Goal: Task Accomplishment & Management: Complete application form

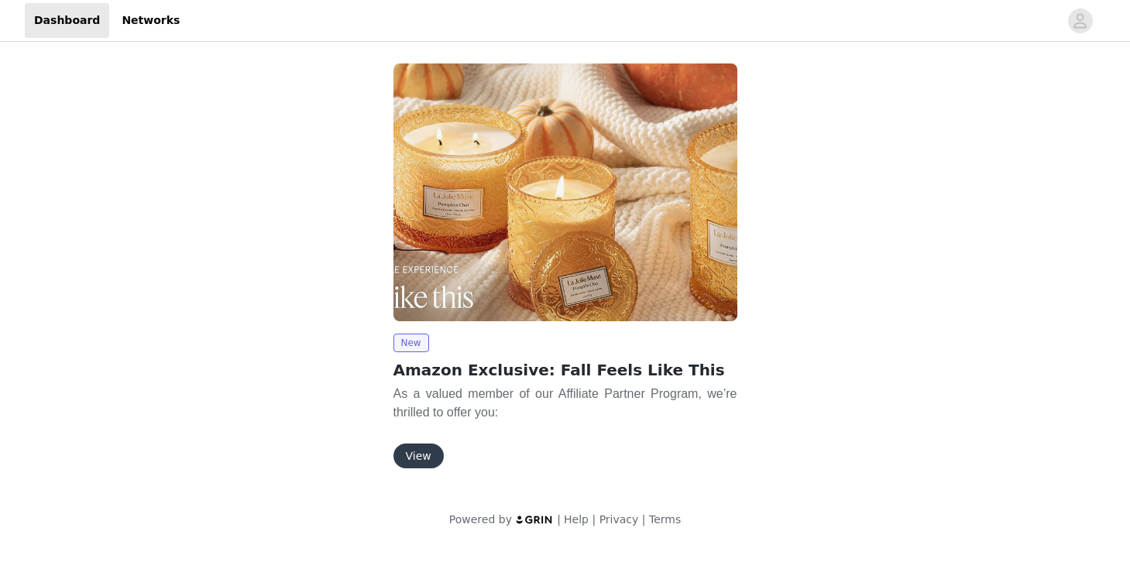
click at [417, 456] on button "View" at bounding box center [418, 456] width 50 height 25
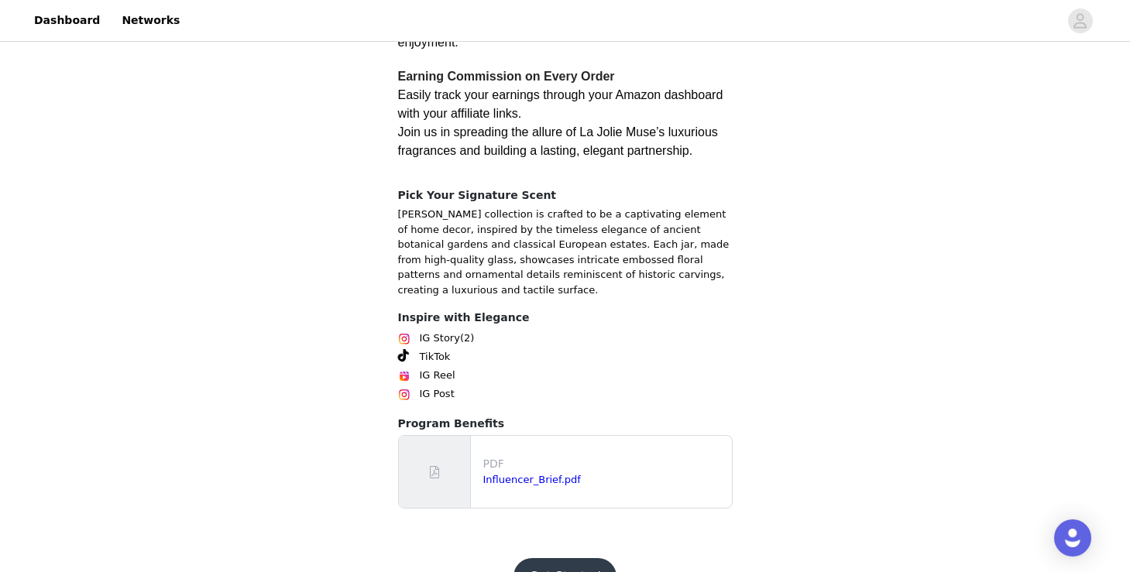
scroll to position [417, 0]
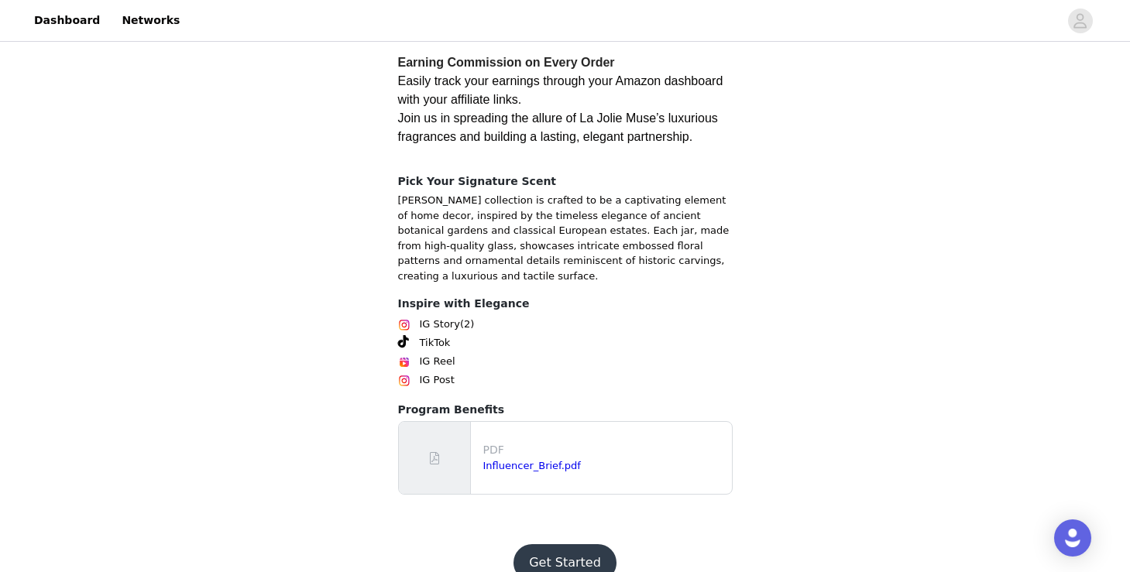
click at [558, 544] on button "Get Started" at bounding box center [564, 562] width 103 height 37
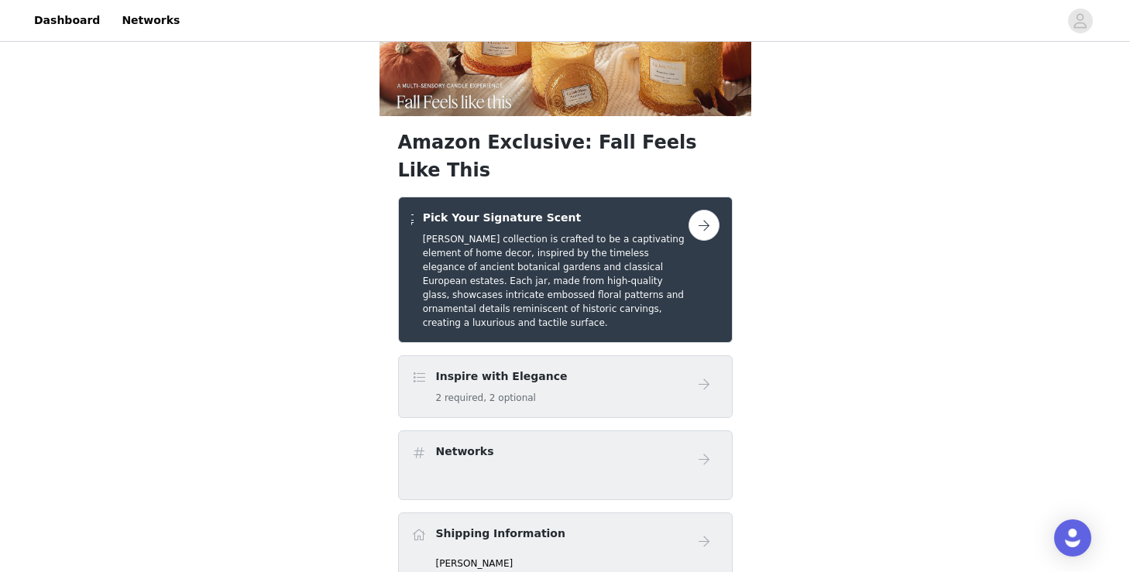
scroll to position [88, 0]
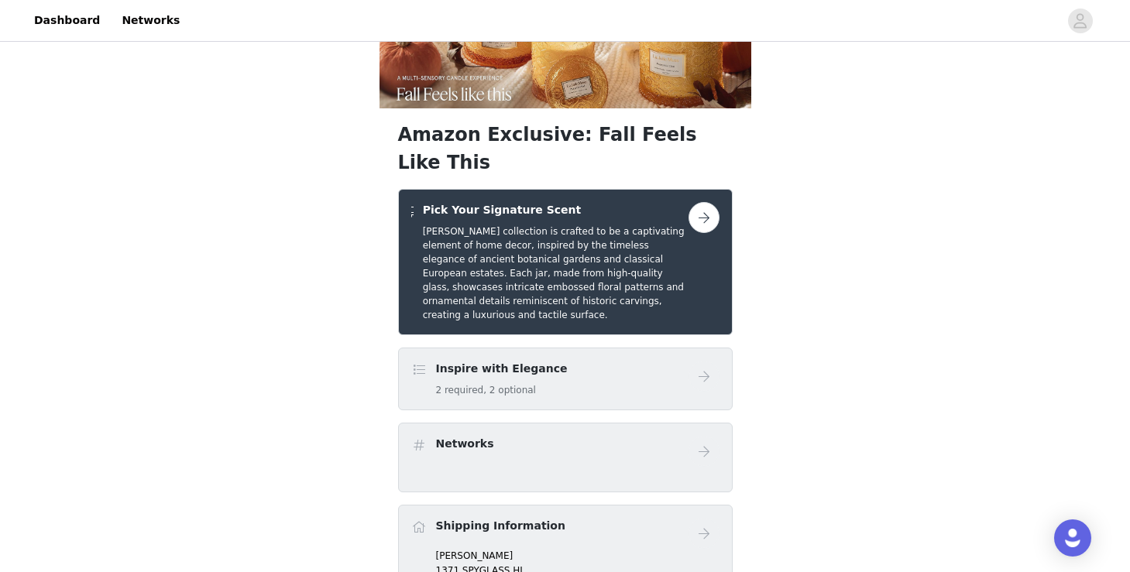
click at [704, 202] on button "button" at bounding box center [703, 217] width 31 height 31
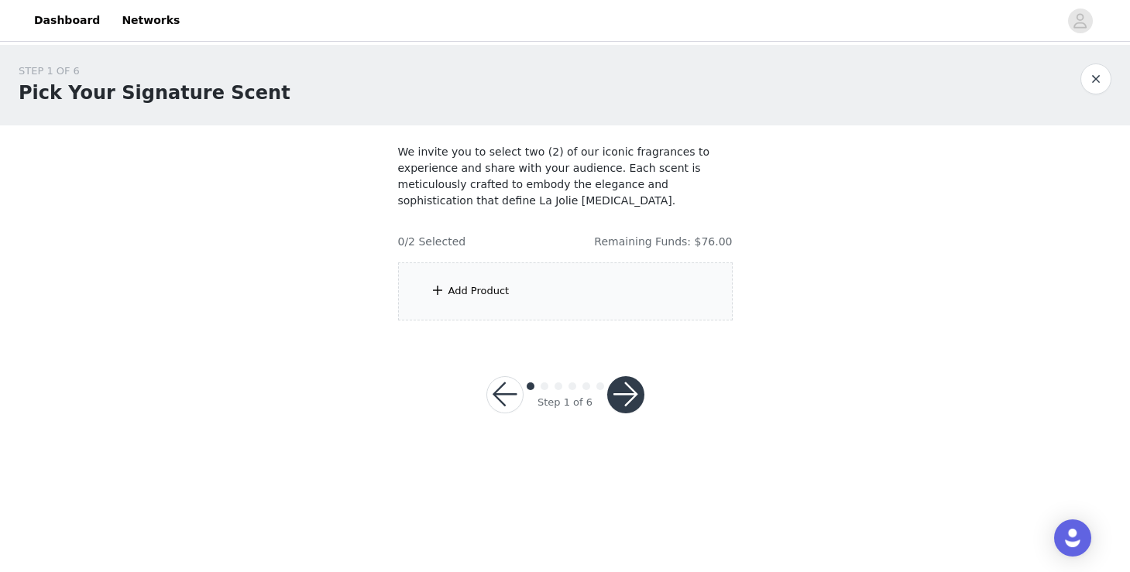
click at [520, 281] on div "Add Product" at bounding box center [565, 292] width 335 height 58
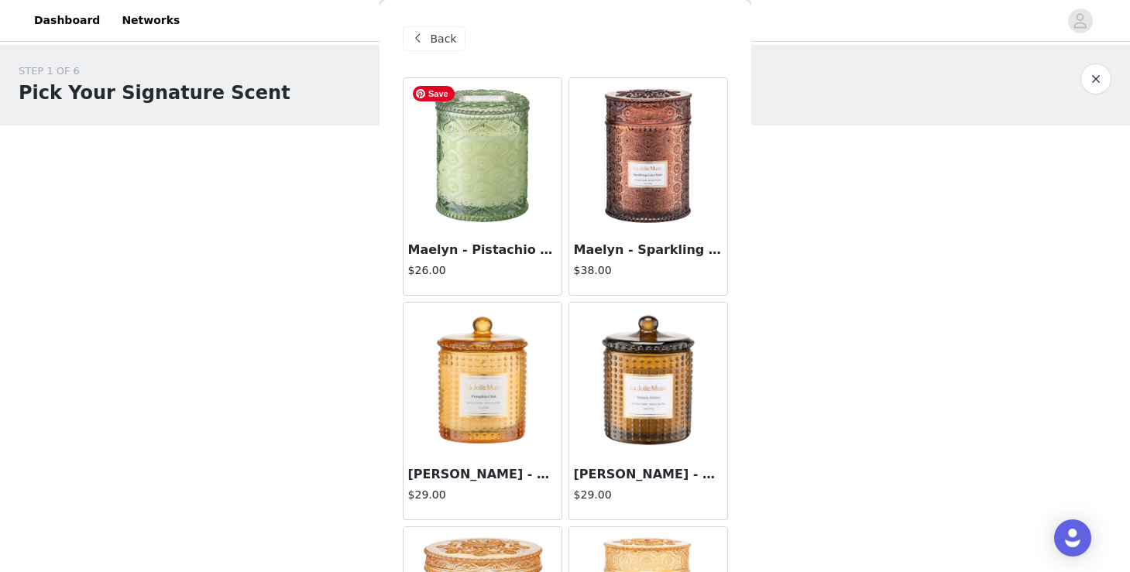
click at [461, 198] on img at bounding box center [482, 155] width 155 height 155
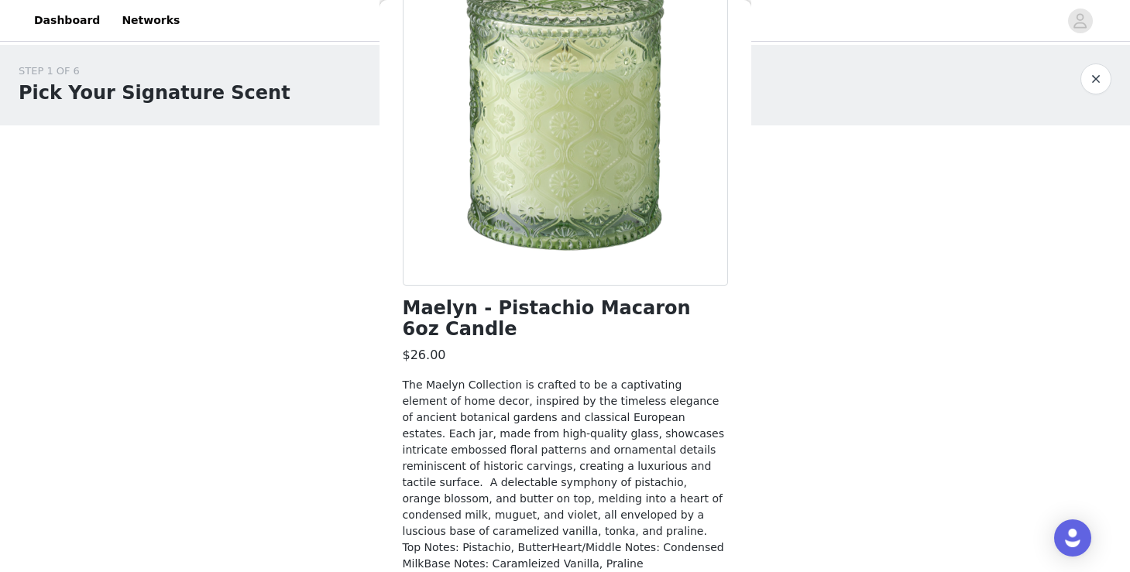
scroll to position [189, 0]
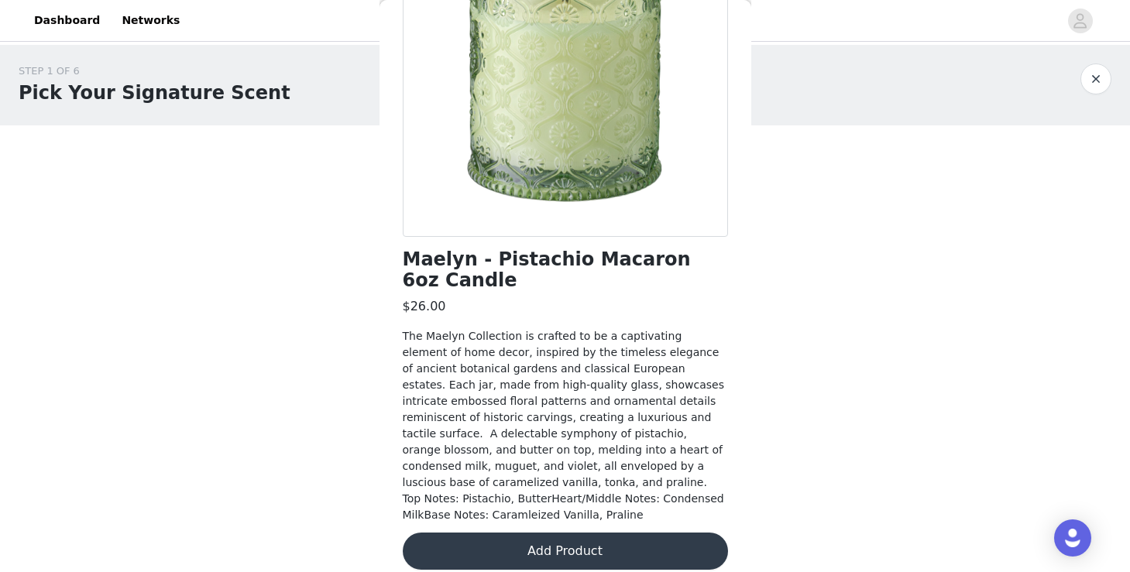
click at [623, 533] on button "Add Product" at bounding box center [565, 551] width 325 height 37
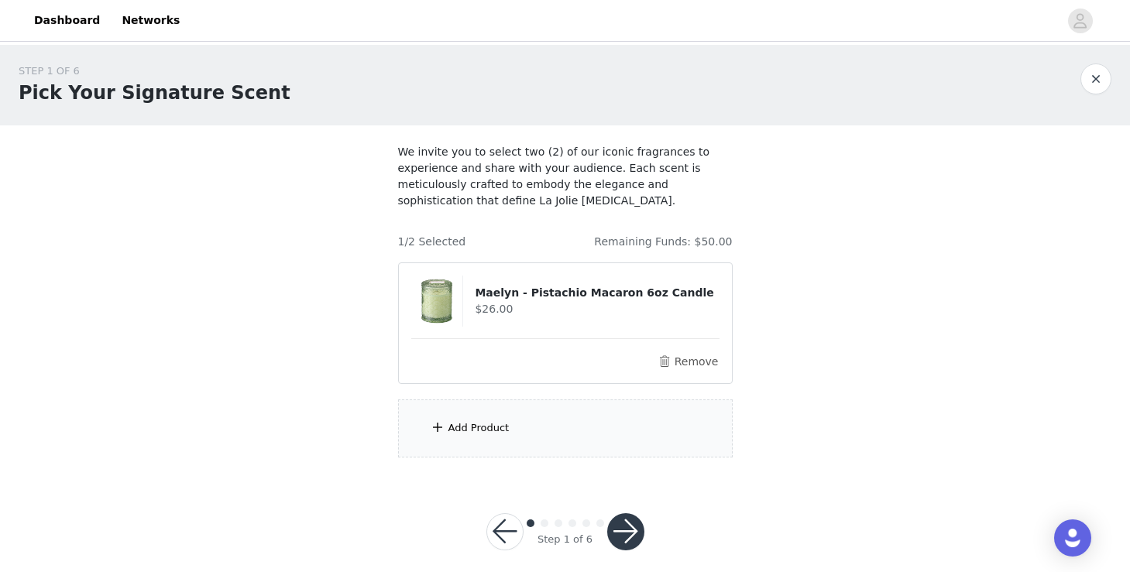
click at [493, 424] on div "Add Product" at bounding box center [478, 428] width 61 height 15
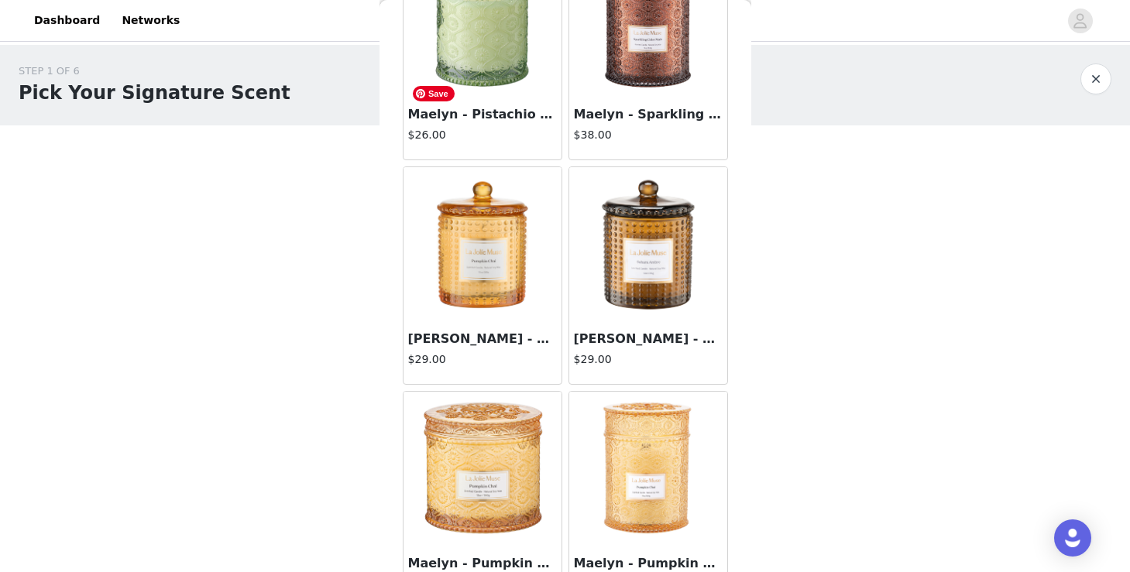
scroll to position [176, 0]
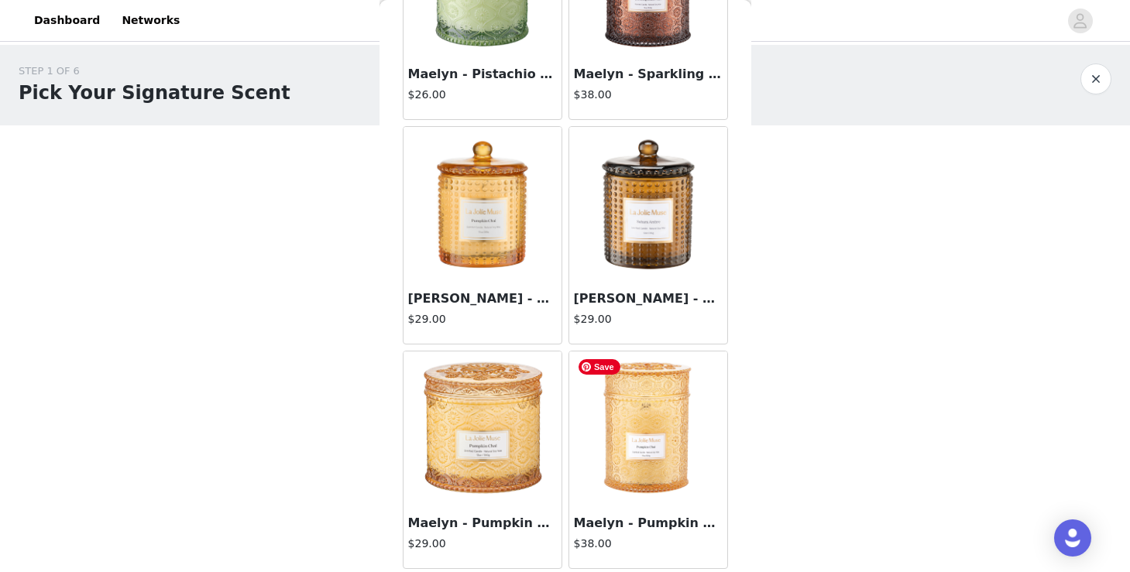
click at [635, 454] on img at bounding box center [648, 429] width 155 height 155
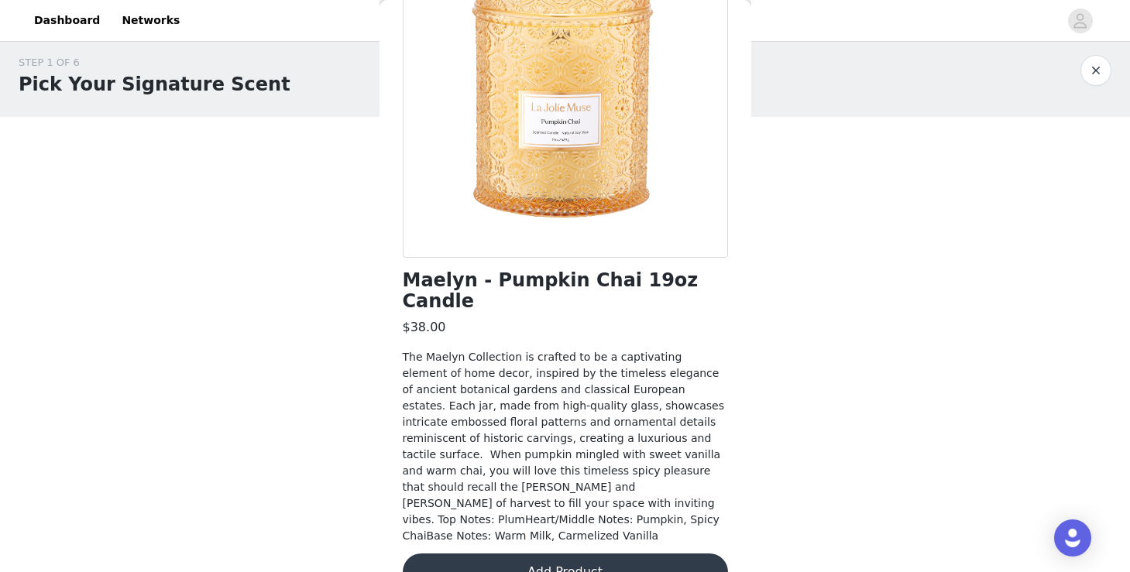
scroll to position [15, 0]
click at [616, 554] on button "Add Product" at bounding box center [565, 572] width 325 height 37
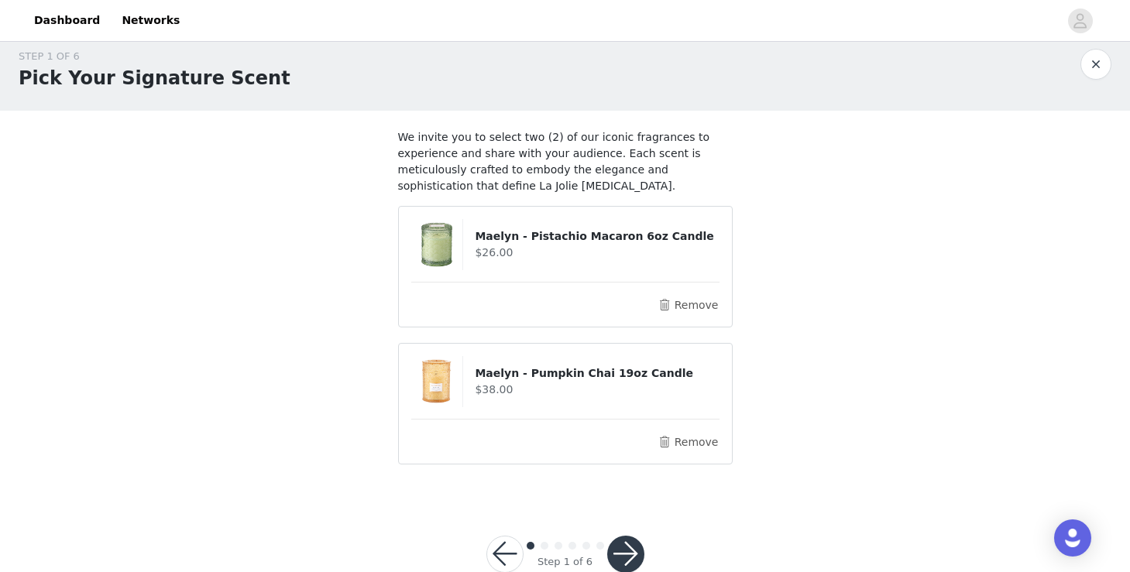
click at [627, 551] on button "button" at bounding box center [625, 554] width 37 height 37
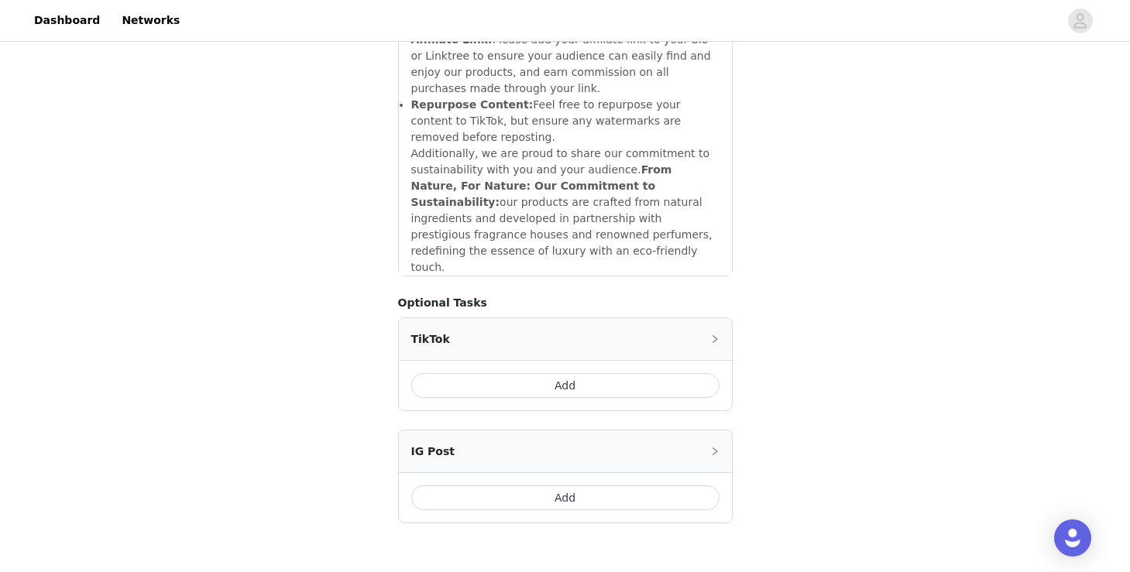
scroll to position [1970, 0]
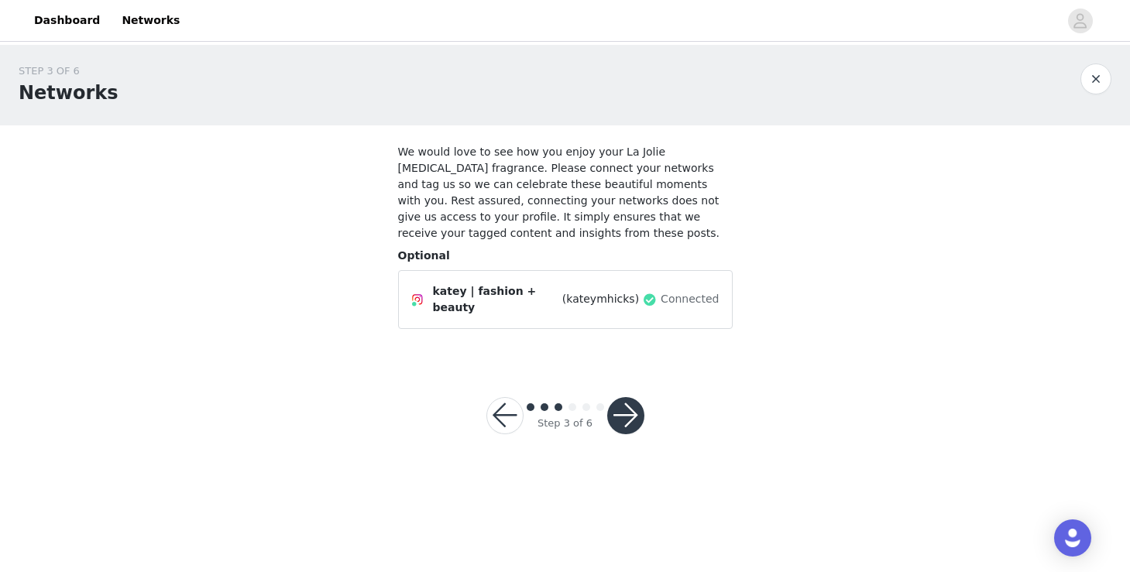
click at [628, 397] on button "button" at bounding box center [625, 415] width 37 height 37
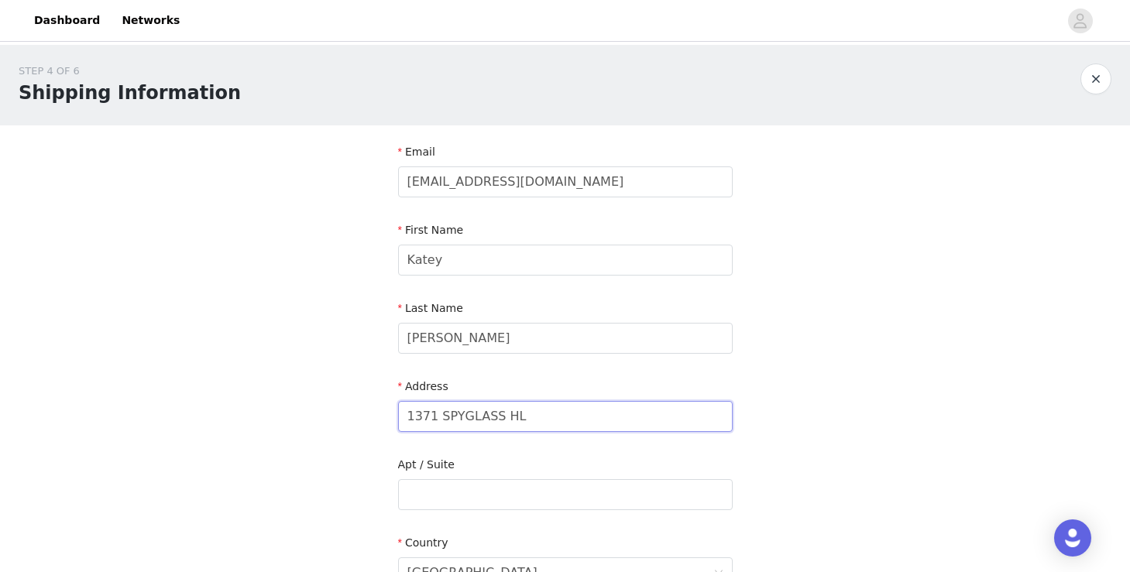
drag, startPoint x: 532, startPoint y: 414, endPoint x: 321, endPoint y: 414, distance: 210.6
click at [321, 414] on div "STEP 4 OF 6 Shipping Information Email ktwrites21@gmail.com First Name Katey La…" at bounding box center [565, 495] width 1130 height 900
type input "114 Pammi Rd"
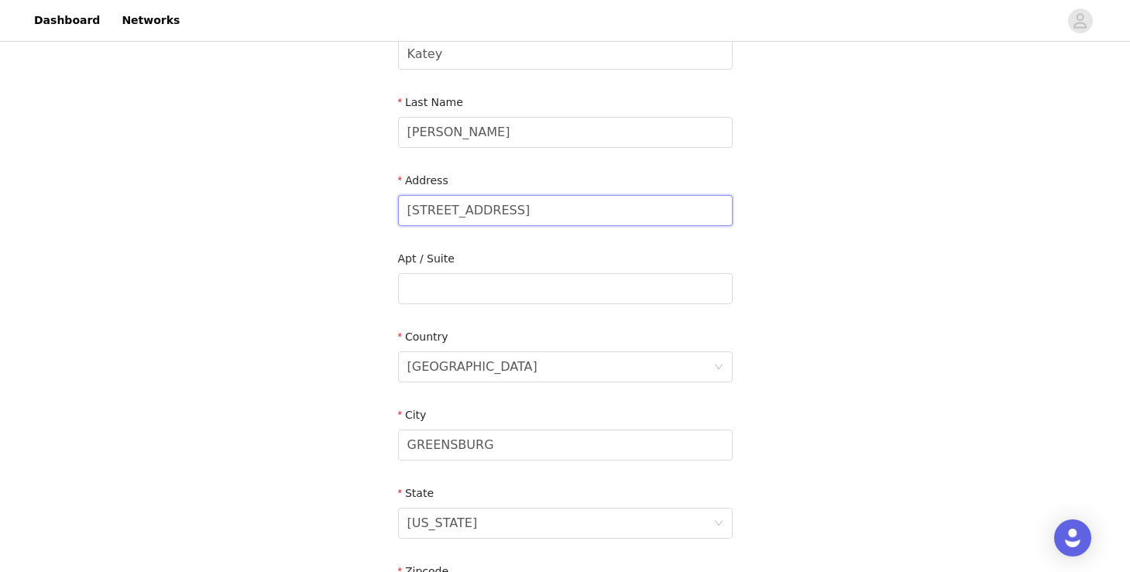
scroll to position [224, 0]
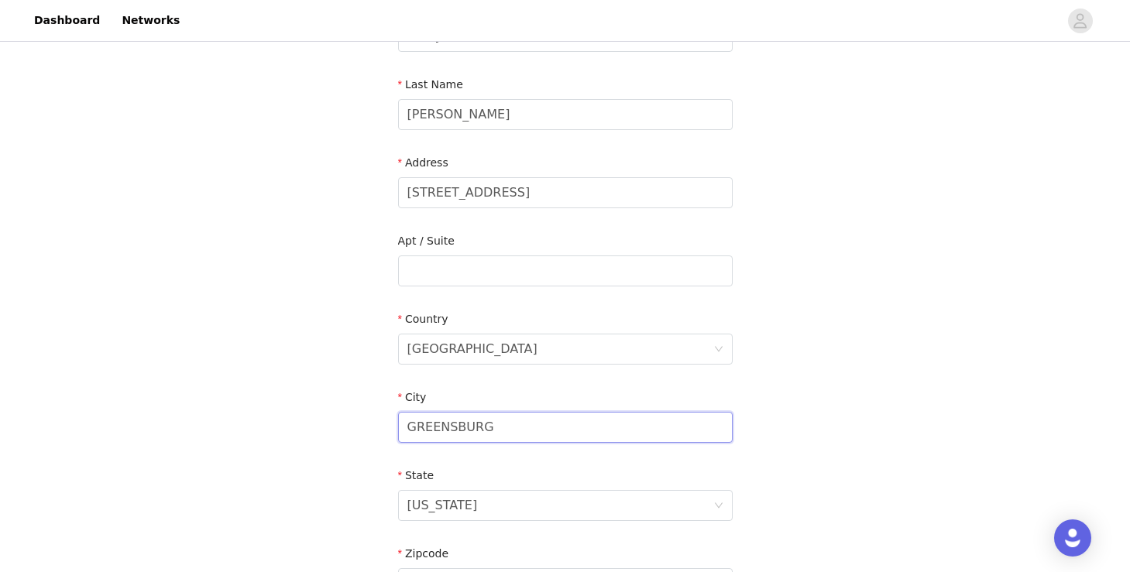
drag, startPoint x: 497, startPoint y: 433, endPoint x: 293, endPoint y: 431, distance: 204.5
click at [293, 431] on div "STEP 4 OF 6 Shipping Information Email ktwrites21@gmail.com First Name Katey La…" at bounding box center [565, 271] width 1130 height 900
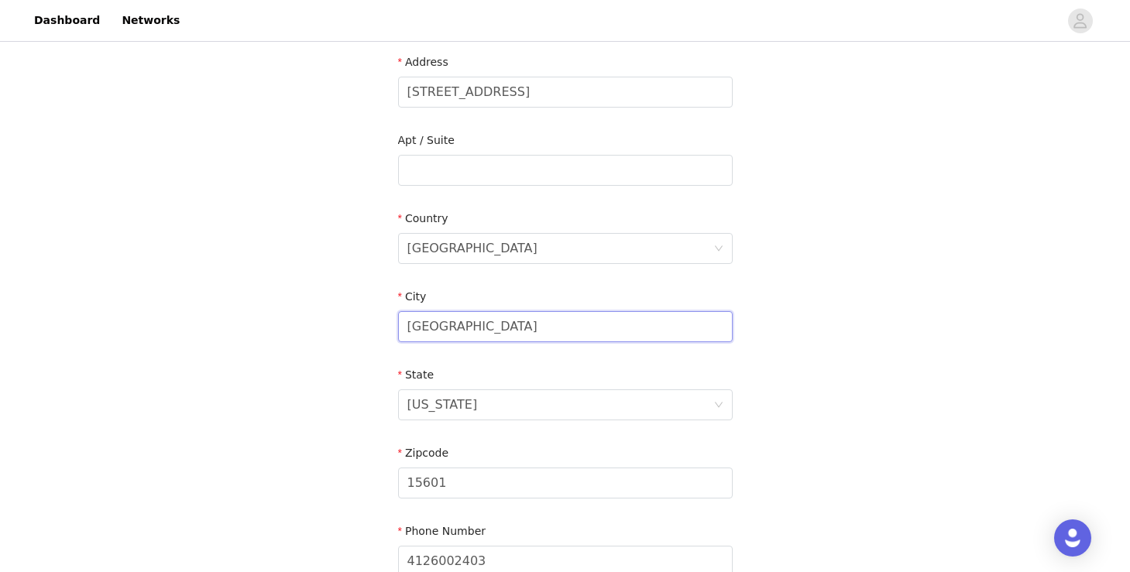
scroll to position [398, 0]
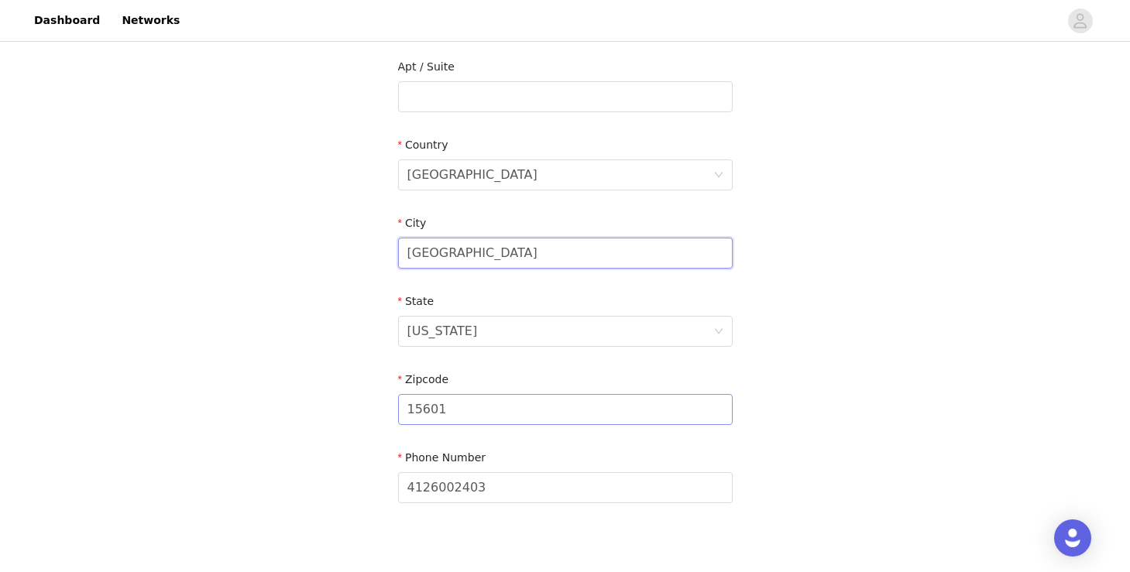
type input "Somerset"
click at [482, 419] on input "15601" at bounding box center [565, 409] width 335 height 31
type input "15501"
click at [295, 413] on div "STEP 4 OF 6 Shipping Information Email ktwrites21@gmail.com First Name Katey La…" at bounding box center [565, 97] width 1130 height 900
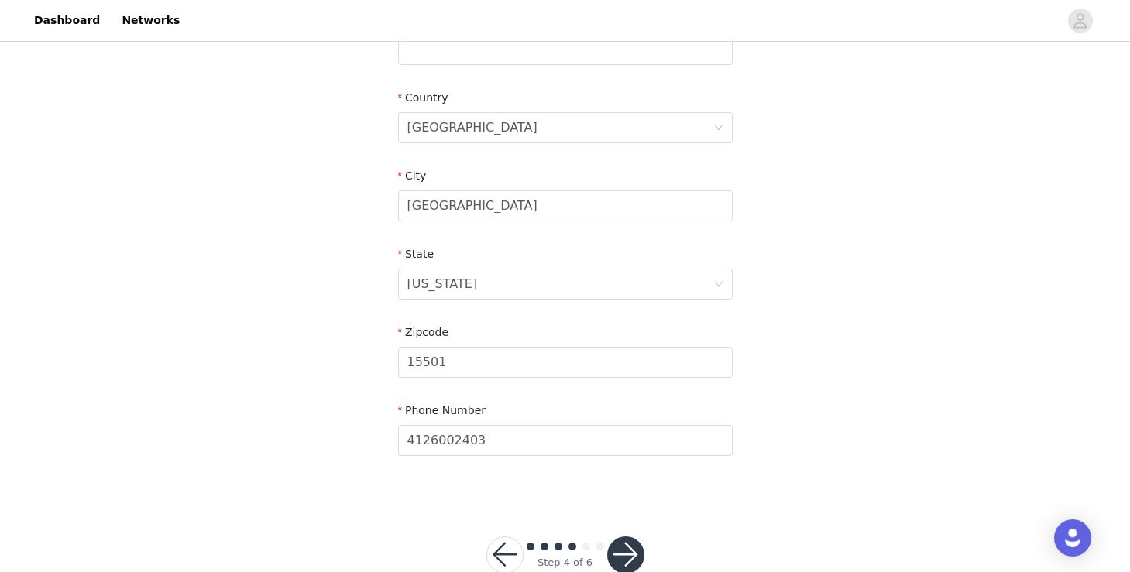
scroll to position [483, 0]
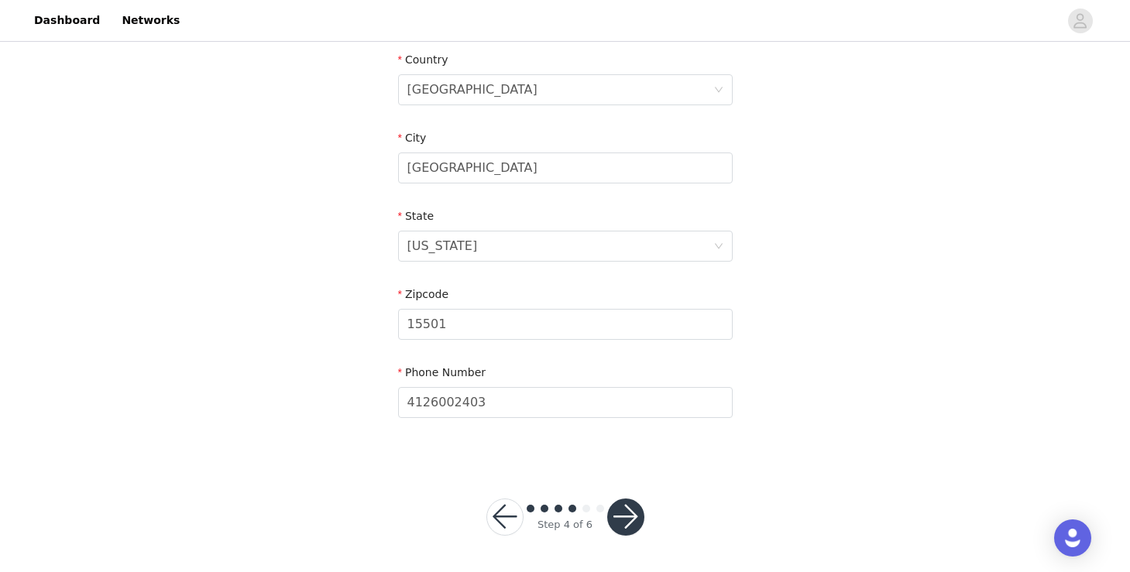
click at [631, 517] on button "button" at bounding box center [625, 517] width 37 height 37
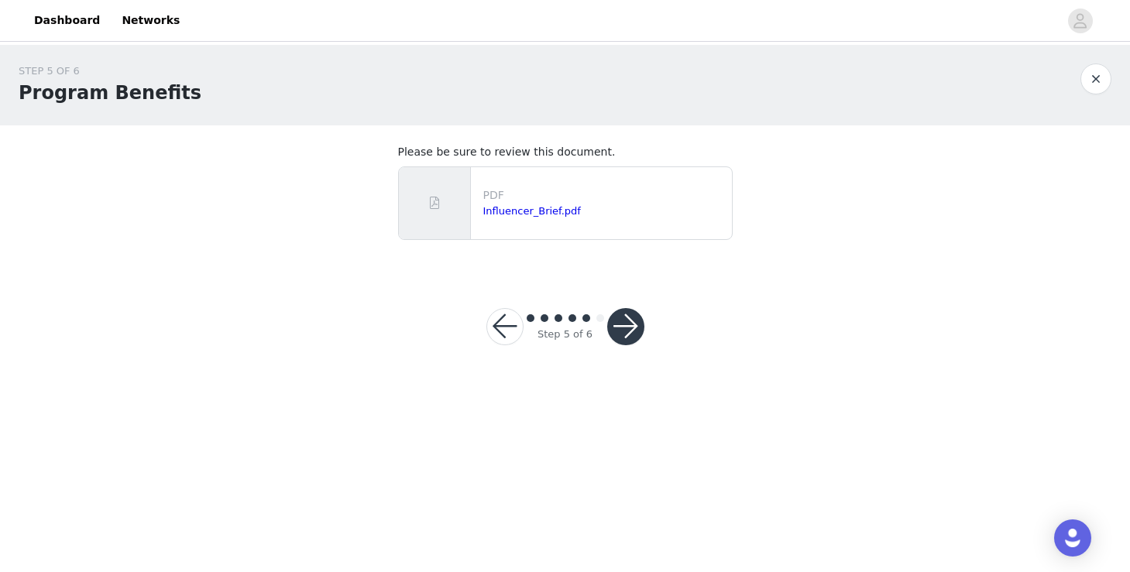
click at [620, 318] on button "button" at bounding box center [625, 326] width 37 height 37
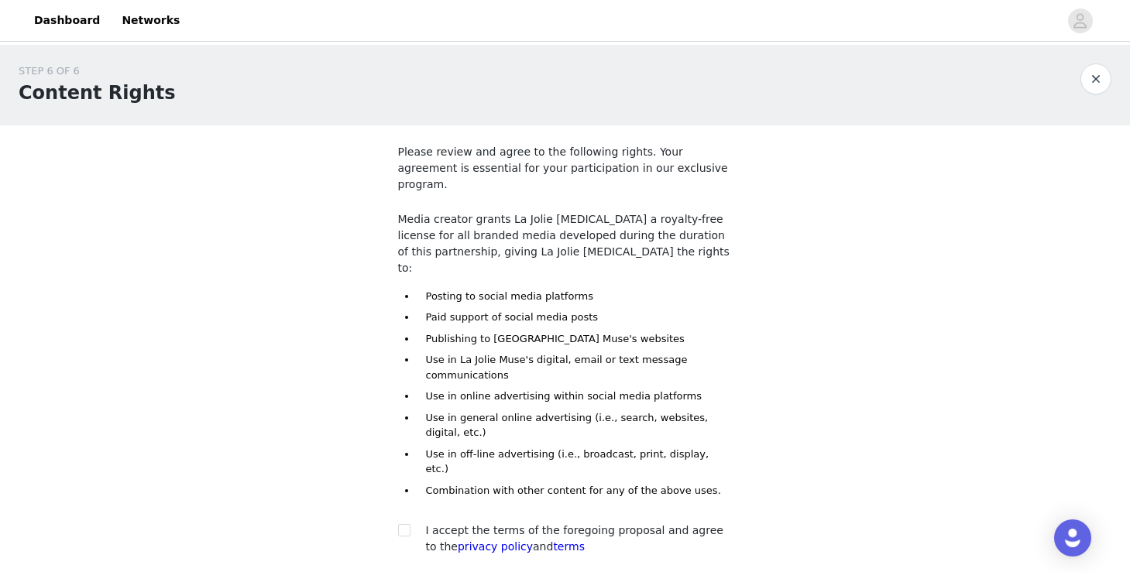
scroll to position [90, 0]
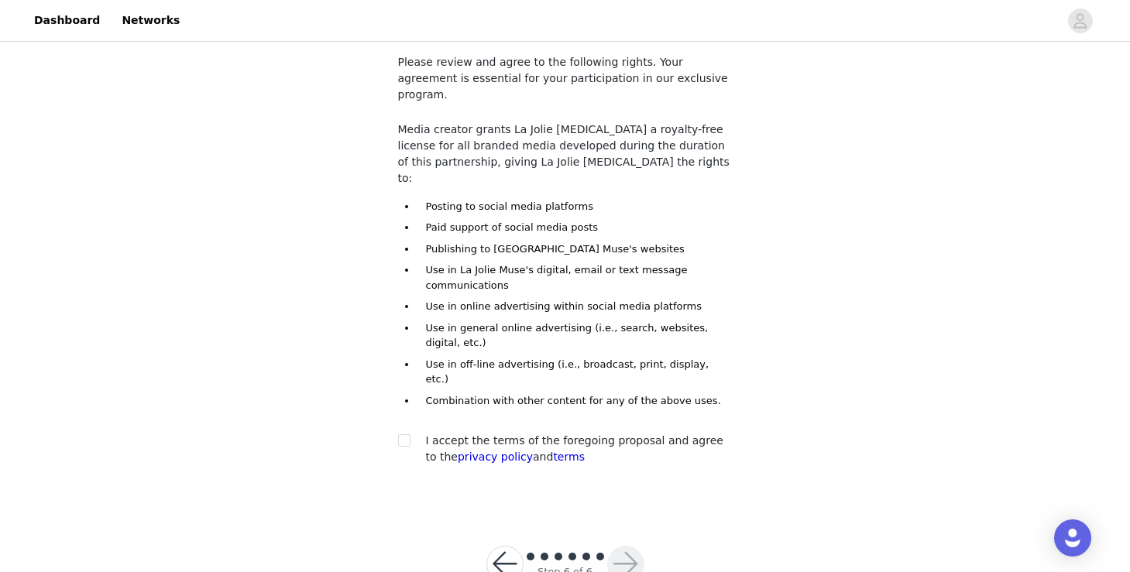
click at [410, 433] on div at bounding box center [409, 441] width 22 height 16
click at [407, 434] on input "checkbox" at bounding box center [403, 439] width 11 height 11
checkbox input "true"
click at [636, 546] on button "button" at bounding box center [625, 564] width 37 height 37
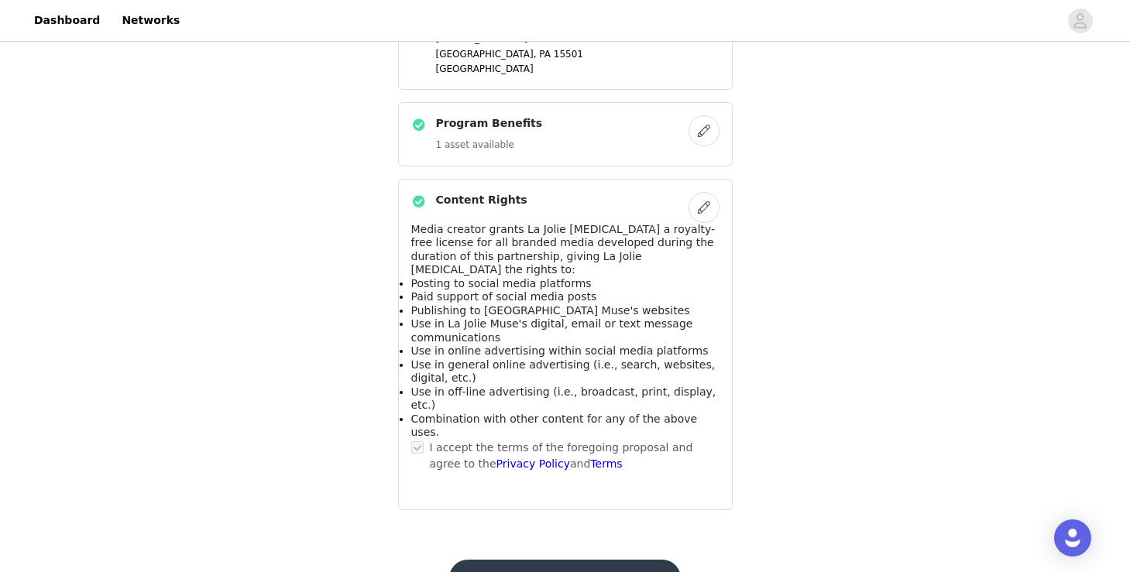
click at [586, 560] on button "Submit Proposal" at bounding box center [565, 578] width 232 height 37
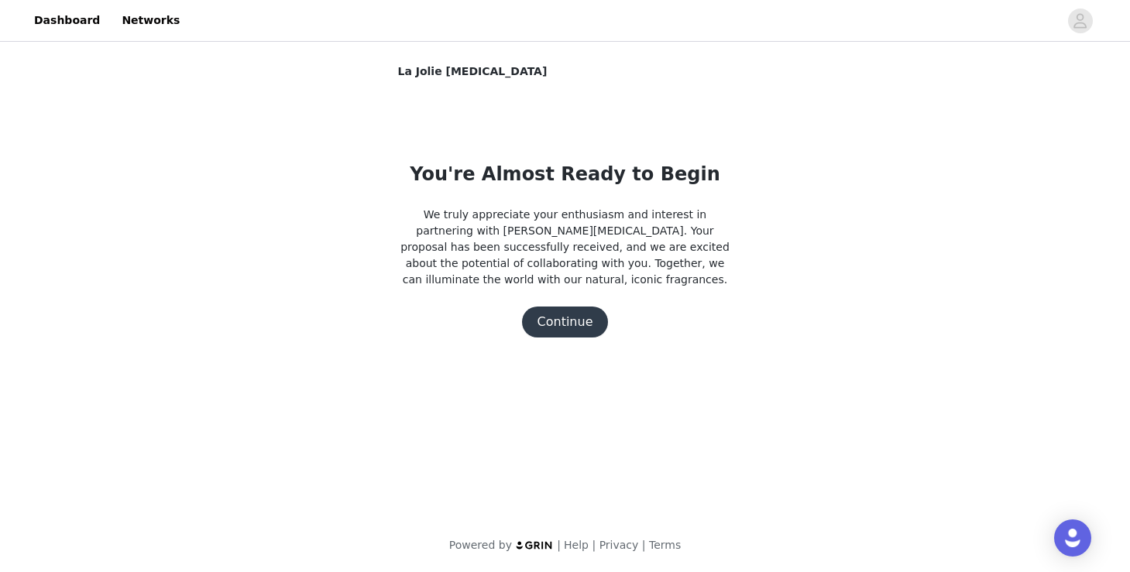
click at [556, 317] on button "Continue" at bounding box center [565, 322] width 87 height 31
